Goal: Task Accomplishment & Management: Manage account settings

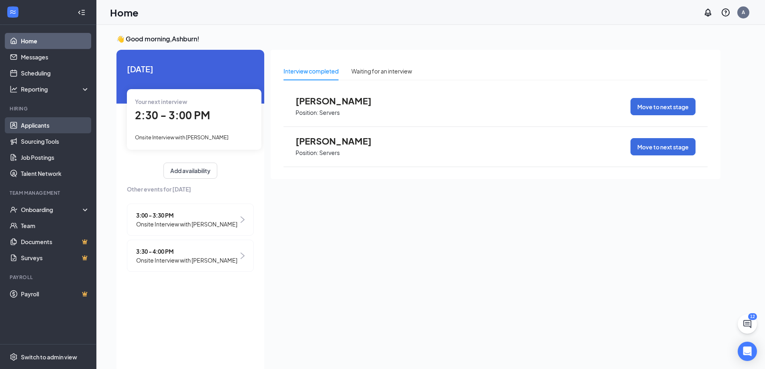
click at [43, 127] on link "Applicants" at bounding box center [55, 125] width 69 height 16
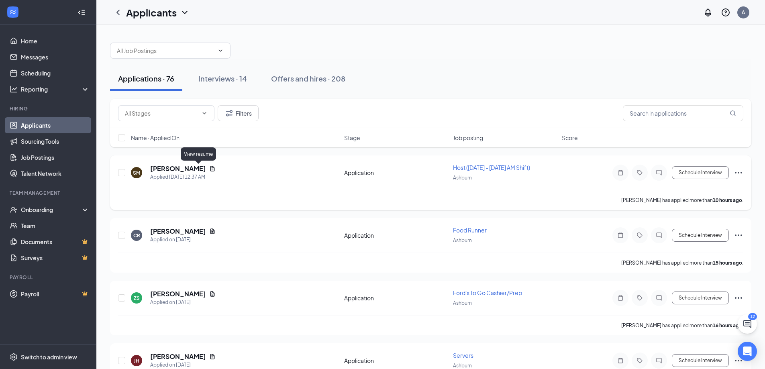
click at [211, 168] on icon "Document" at bounding box center [213, 168] width 4 height 5
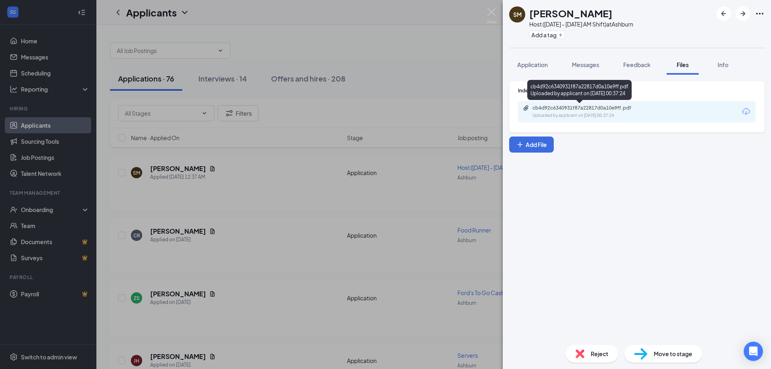
click at [581, 109] on div "cb4d92c6340931f87a22817d0a10e9ff.pdf" at bounding box center [589, 108] width 113 height 6
click at [567, 223] on div "Indeed Resume cb4d92c6340931f87a22817d0a10e9ff.pdf Uploaded by applicant on [DA…" at bounding box center [637, 207] width 268 height 264
click at [419, 186] on div "SM [PERSON_NAME] Host ([DATE] - [DATE] AM Shift) at Ashburn Add a tag Applicati…" at bounding box center [385, 184] width 771 height 369
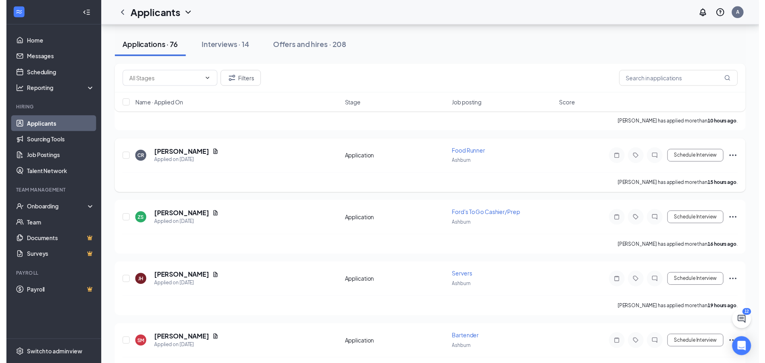
scroll to position [94, 0]
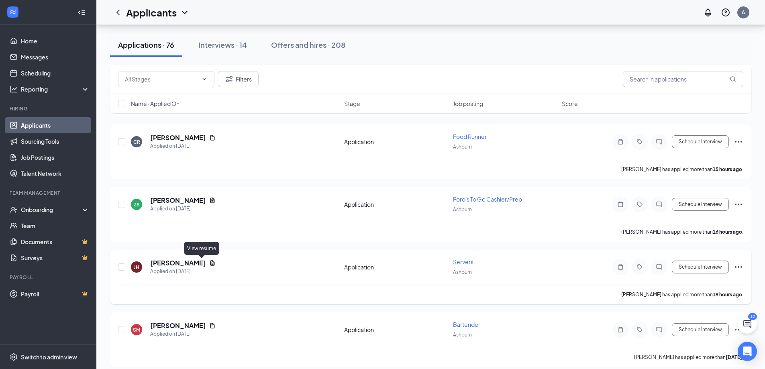
click at [211, 262] on icon "Document" at bounding box center [213, 262] width 4 height 5
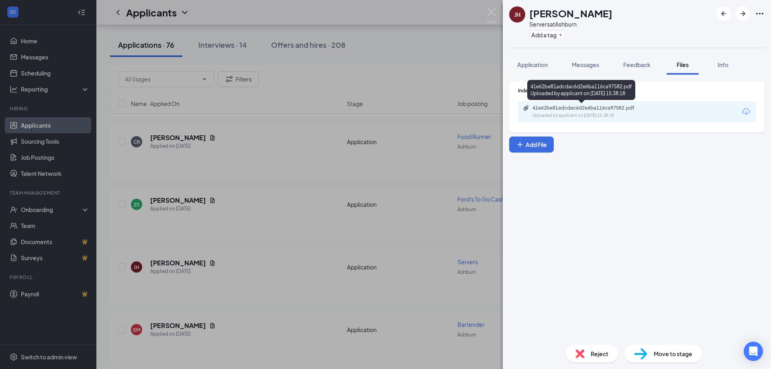
click at [597, 112] on div "41e62be81adcdac6d2e6ba116ca97582.pdf Uploaded by applicant on [DATE] 15:38:18" at bounding box center [588, 112] width 130 height 14
click at [352, 201] on div "[PERSON_NAME] Servers at Ashburn Add a tag Application Messages Feedback Files …" at bounding box center [385, 184] width 771 height 369
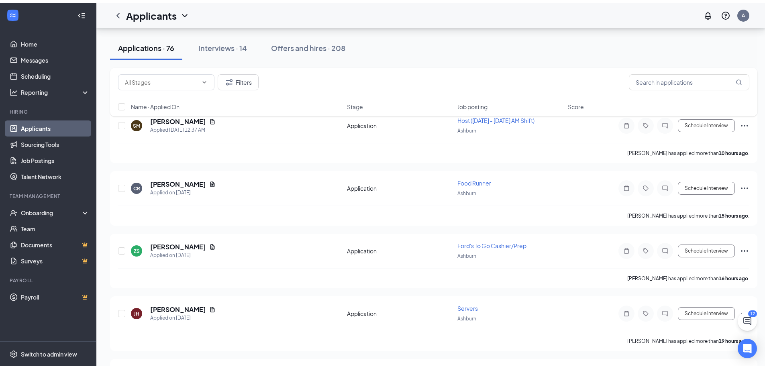
scroll to position [13, 0]
